Goal: Find contact information: Find contact information

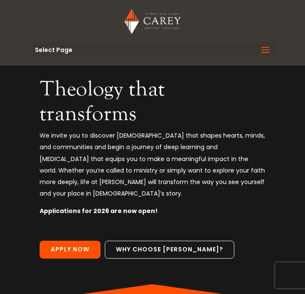
click at [265, 54] on span at bounding box center [266, 55] width 14 height 24
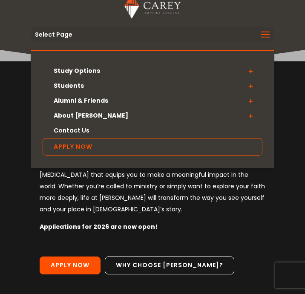
scroll to position [16, 0]
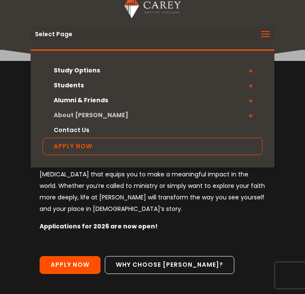
click at [72, 114] on link "About [PERSON_NAME]" at bounding box center [153, 115] width 220 height 15
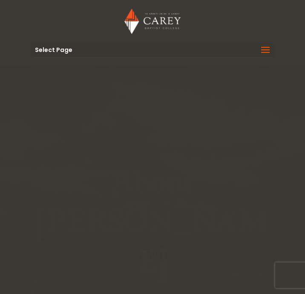
click at [263, 46] on span at bounding box center [266, 55] width 14 height 24
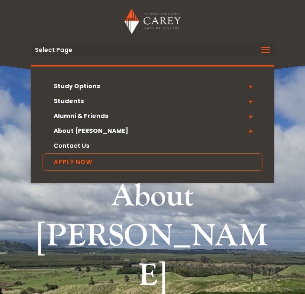
click at [250, 132] on span at bounding box center [251, 131] width 24 height 15
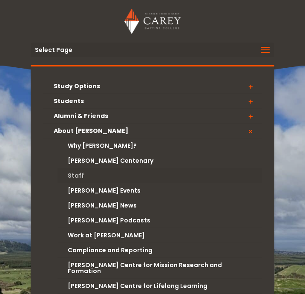
click at [80, 175] on link "Staff" at bounding box center [160, 175] width 204 height 15
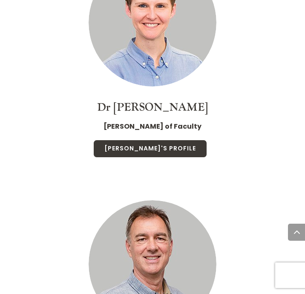
scroll to position [2217, 0]
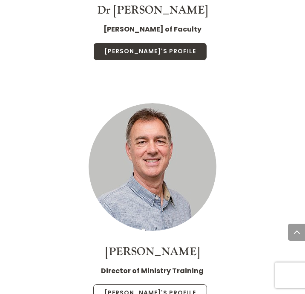
click at [142, 284] on link "Jonny's Profile" at bounding box center [150, 293] width 114 height 18
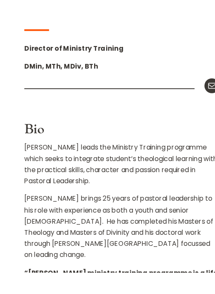
scroll to position [624, 0]
